Goal: Task Accomplishment & Management: Use online tool/utility

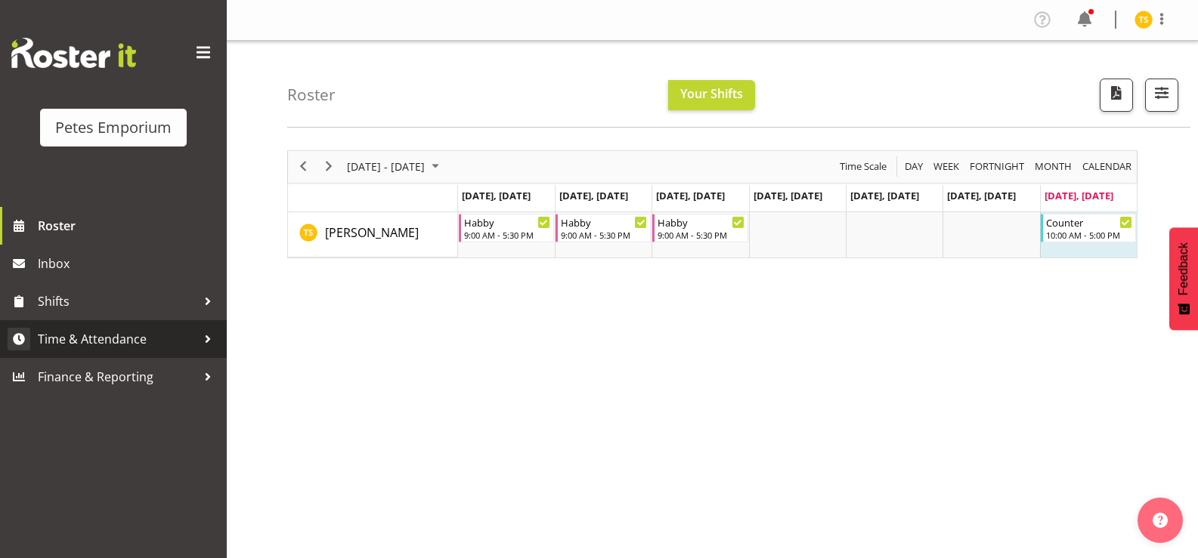
click at [119, 345] on span "Time & Attendance" at bounding box center [117, 339] width 159 height 23
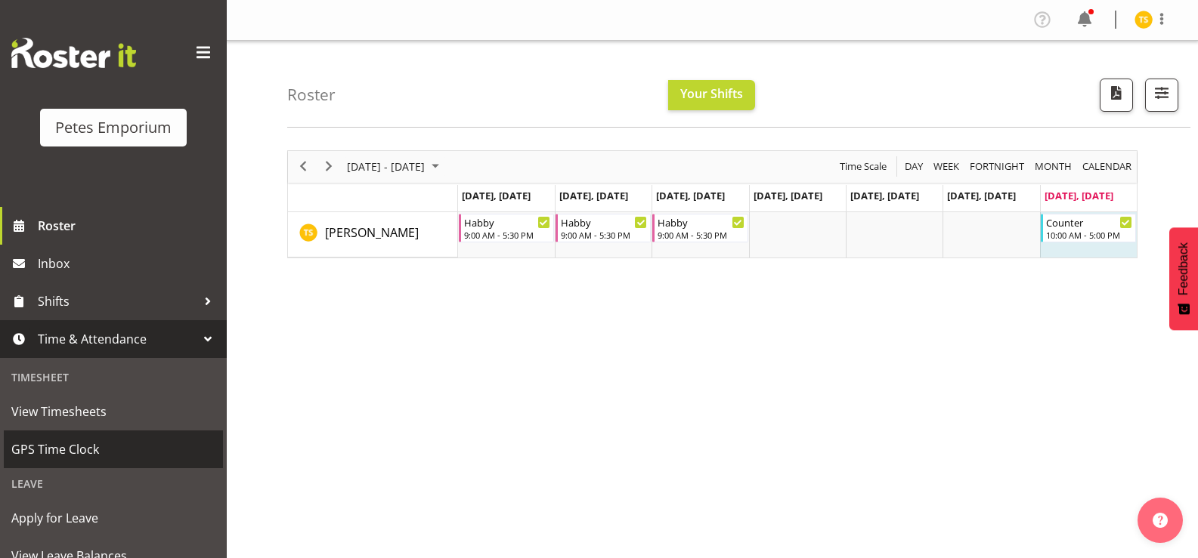
click at [76, 449] on span "GPS Time Clock" at bounding box center [113, 449] width 204 height 23
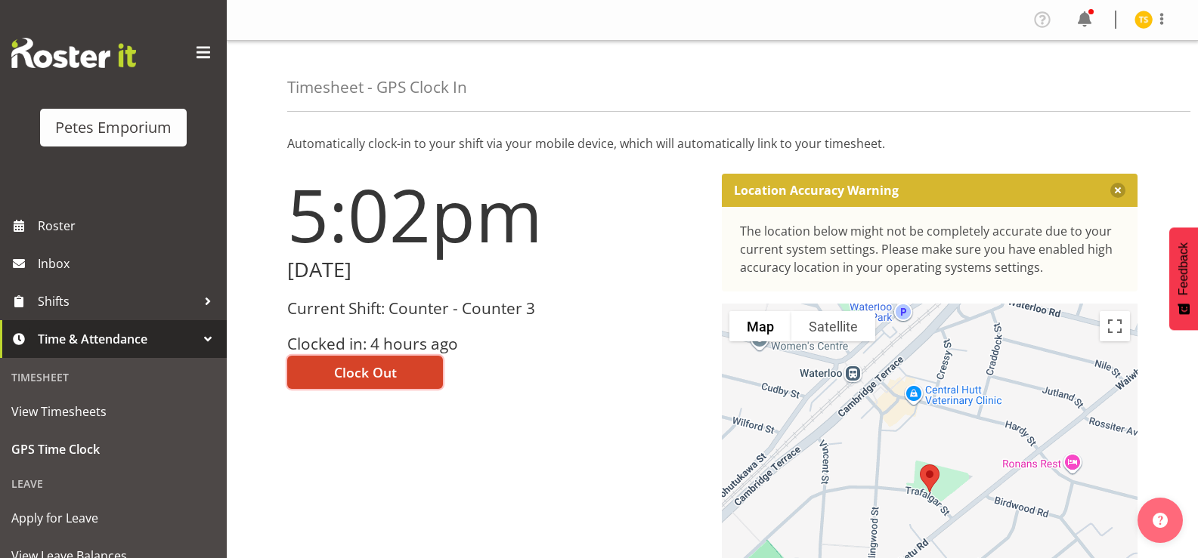
click at [359, 368] on span "Clock Out" at bounding box center [365, 373] width 63 height 20
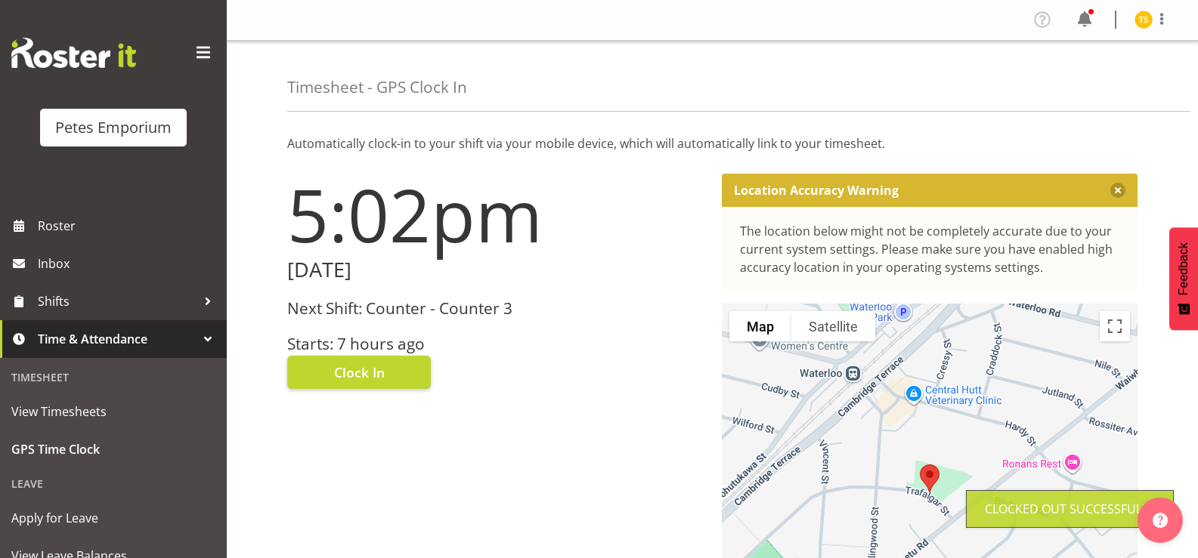
click at [1144, 24] on img at bounding box center [1143, 20] width 18 height 18
click at [1075, 88] on link "Log Out" at bounding box center [1098, 79] width 145 height 27
